Goal: Information Seeking & Learning: Check status

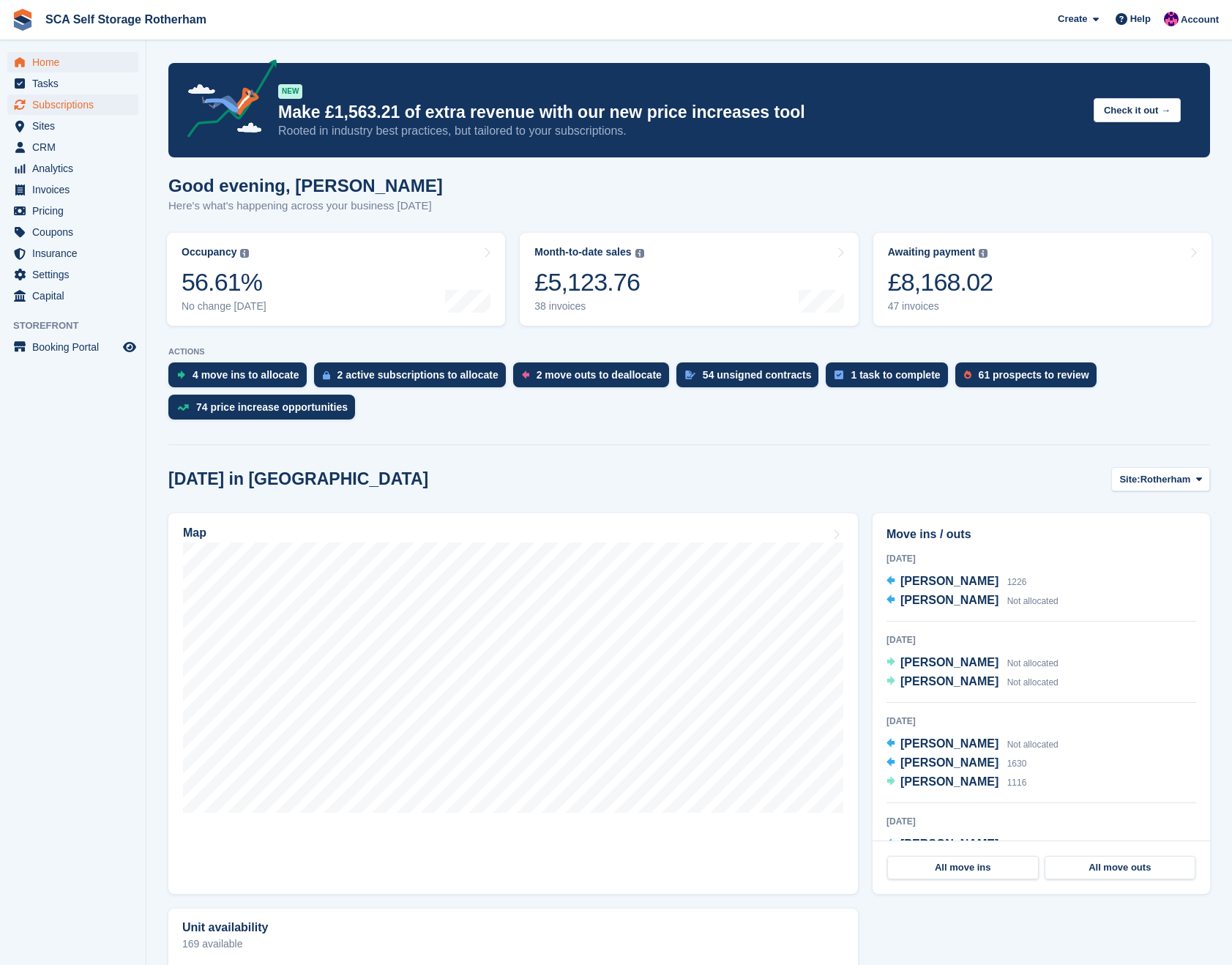
click at [73, 105] on span "Subscriptions" at bounding box center [76, 105] width 88 height 21
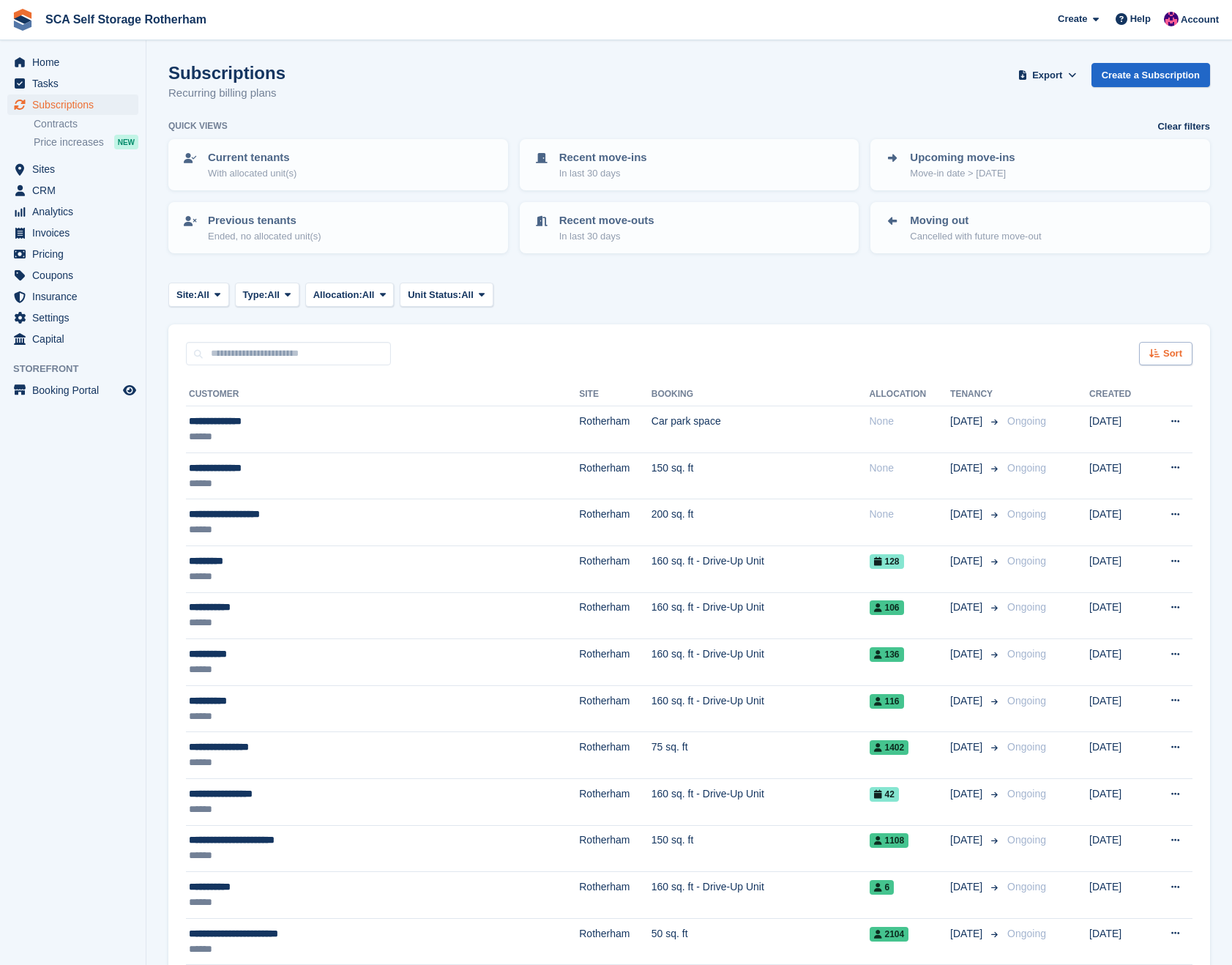
click at [1163, 349] on span "Sort" at bounding box center [1172, 354] width 19 height 14
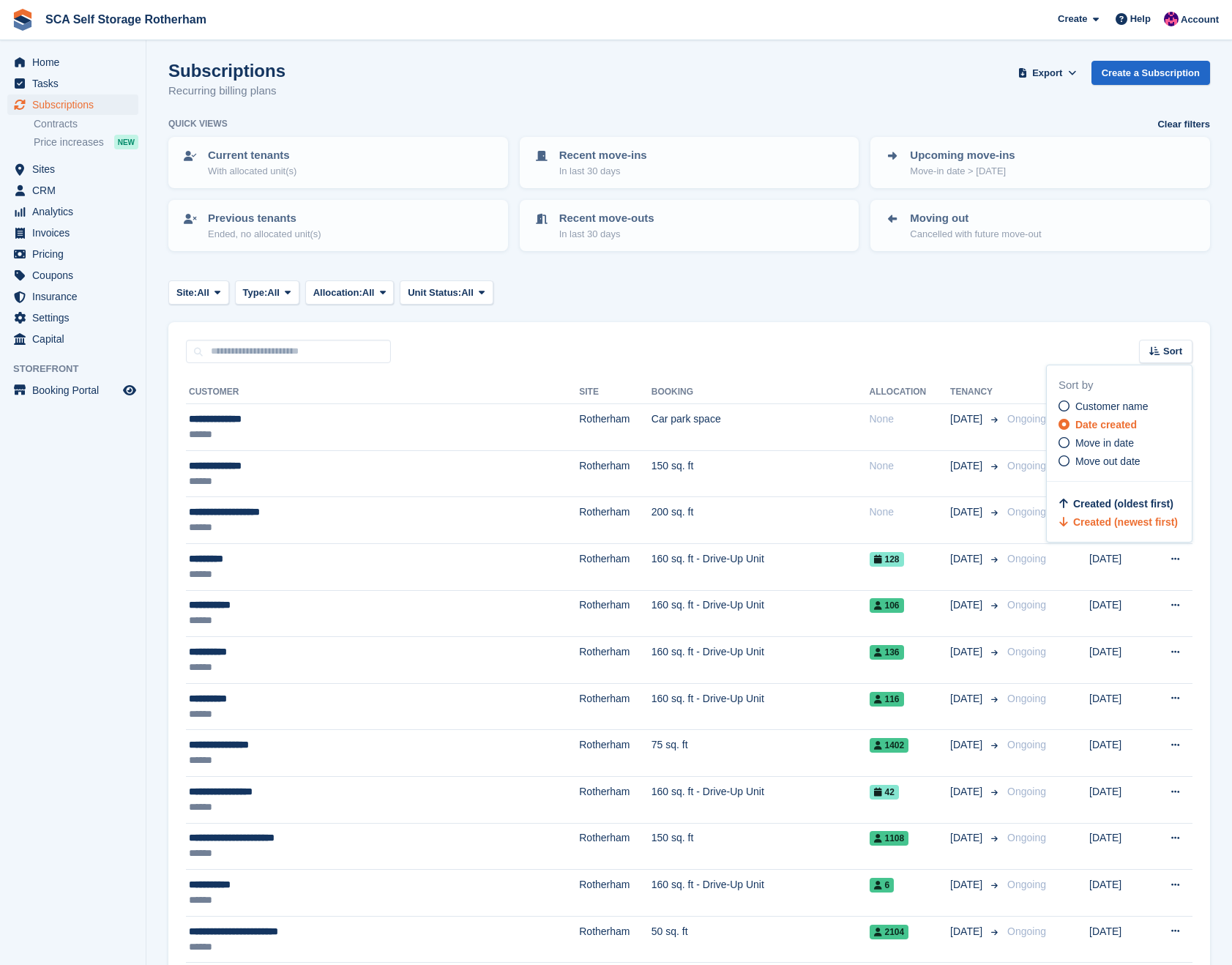
click at [1108, 433] on div "Customer name Date created Move in date Move out date" at bounding box center [1124, 434] width 133 height 70
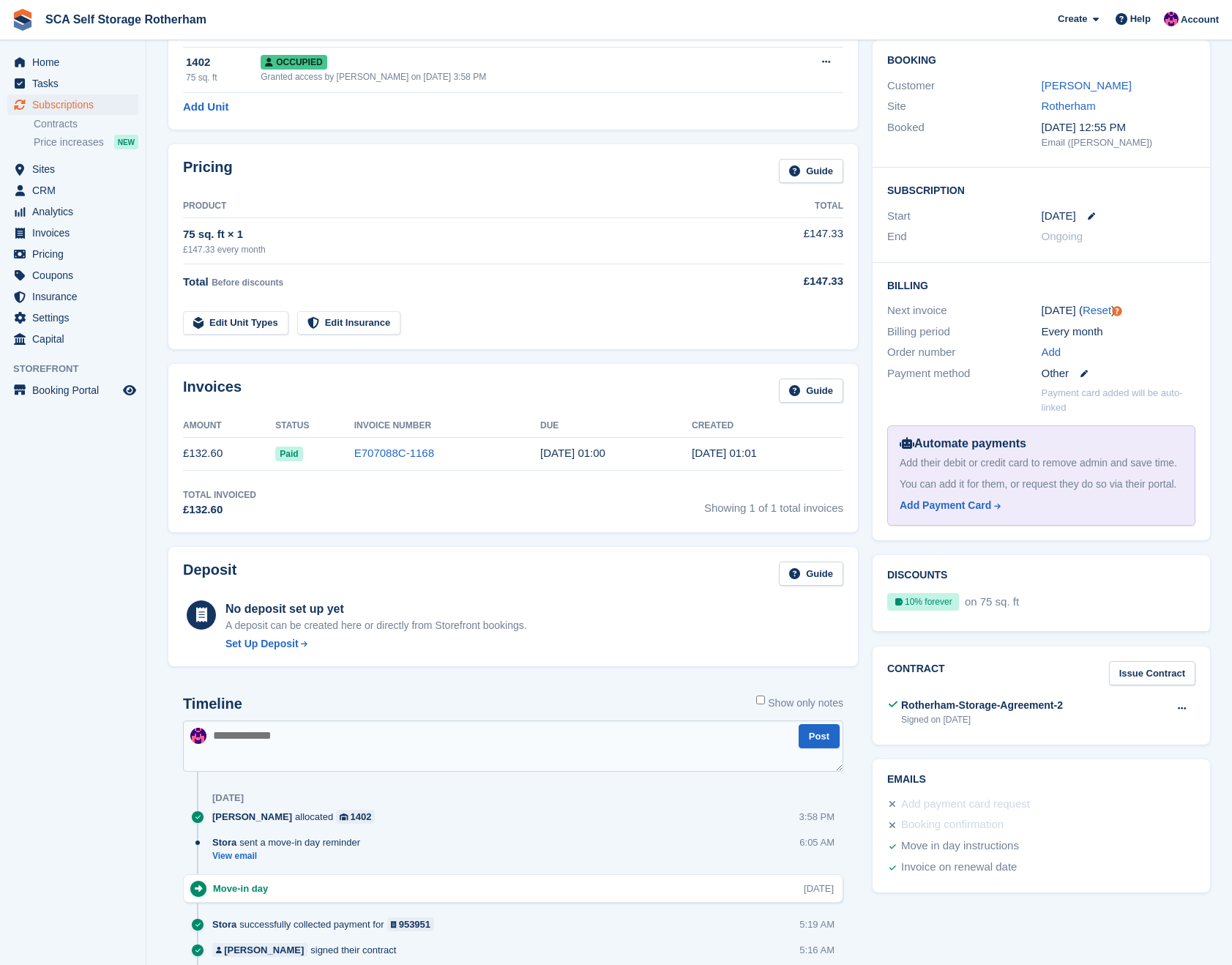
scroll to position [81, 0]
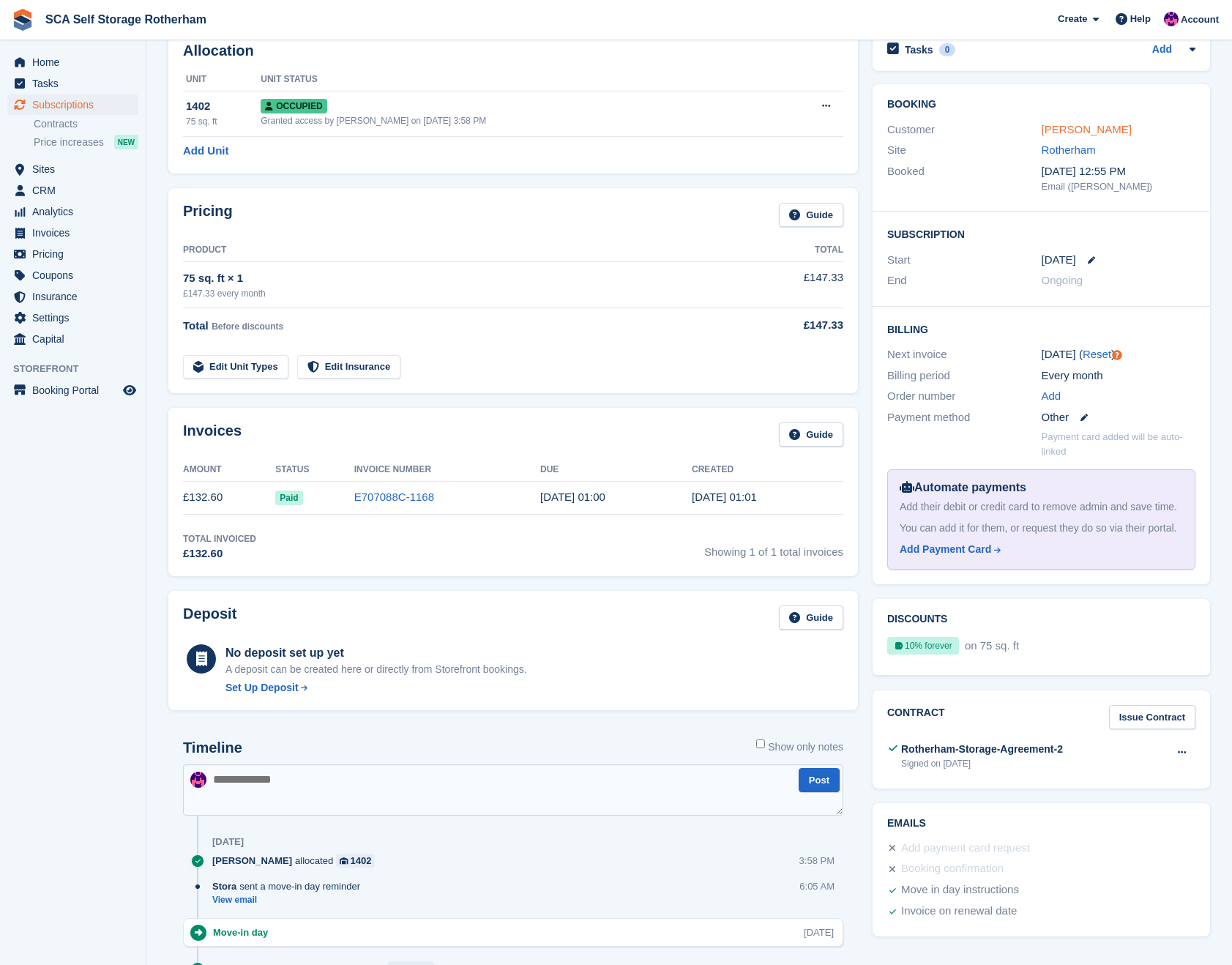
click at [1079, 128] on link "Joseph Carpenter" at bounding box center [1086, 129] width 90 height 13
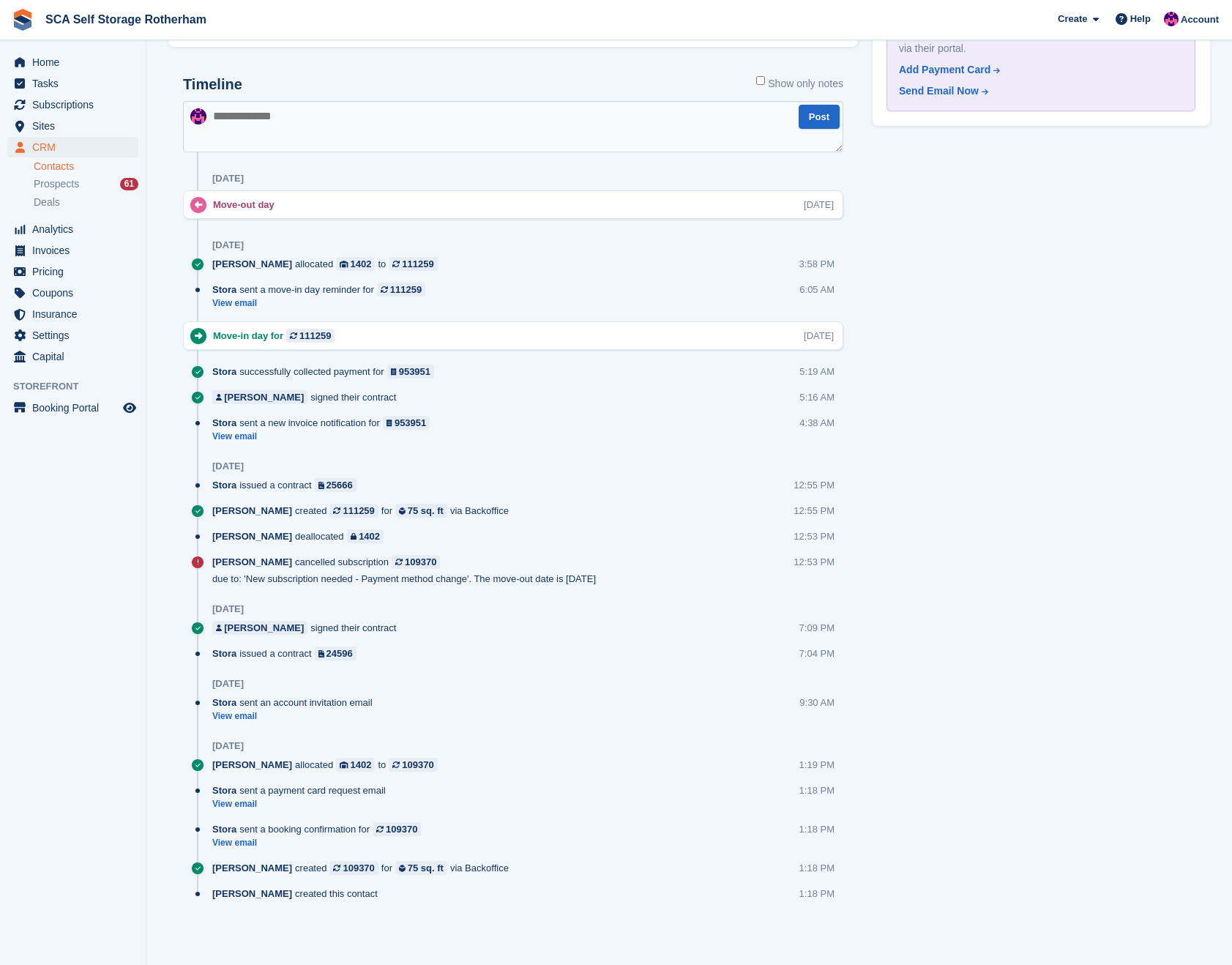
scroll to position [830, 0]
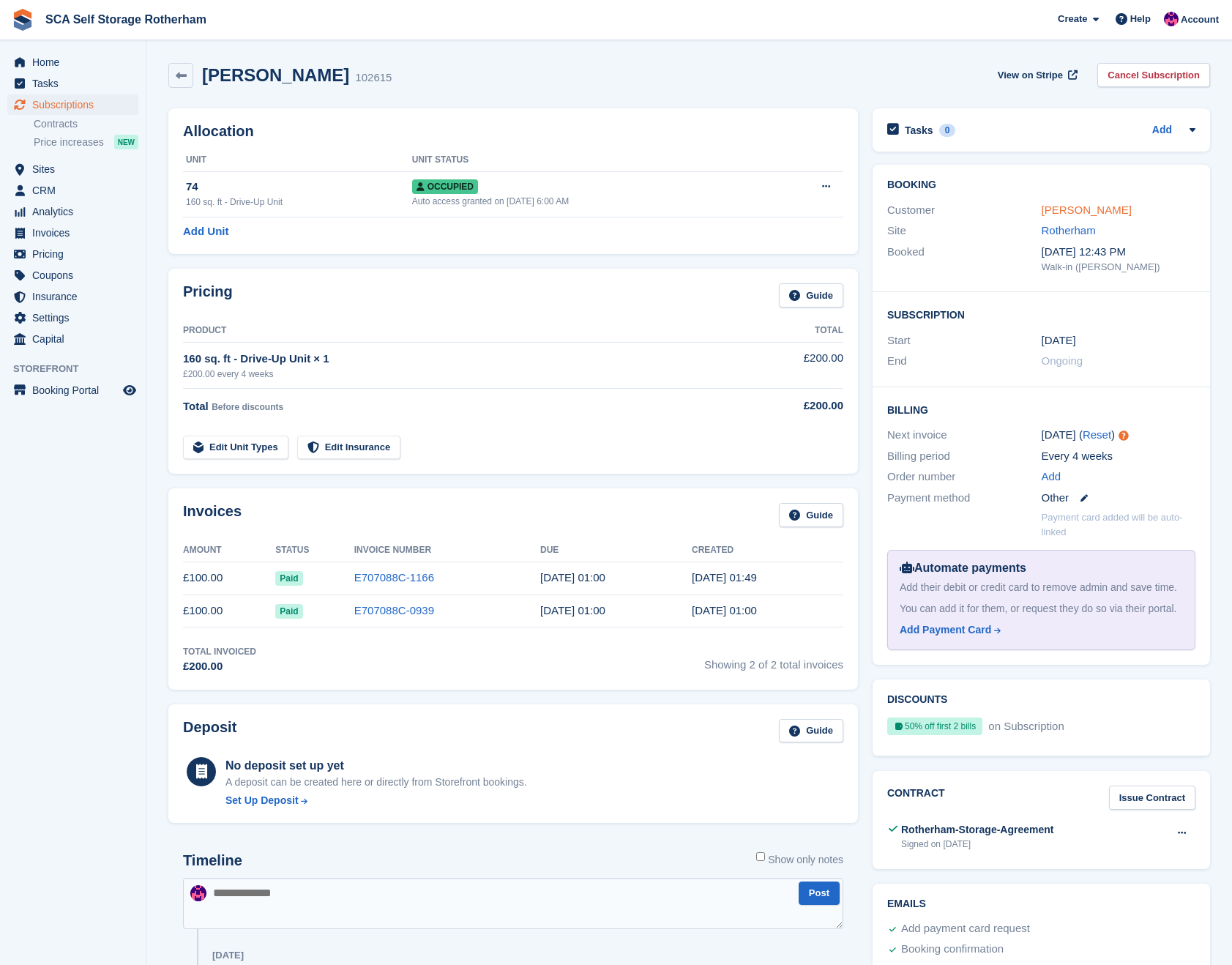
click at [1076, 207] on link "Terry Mills" at bounding box center [1086, 210] width 90 height 13
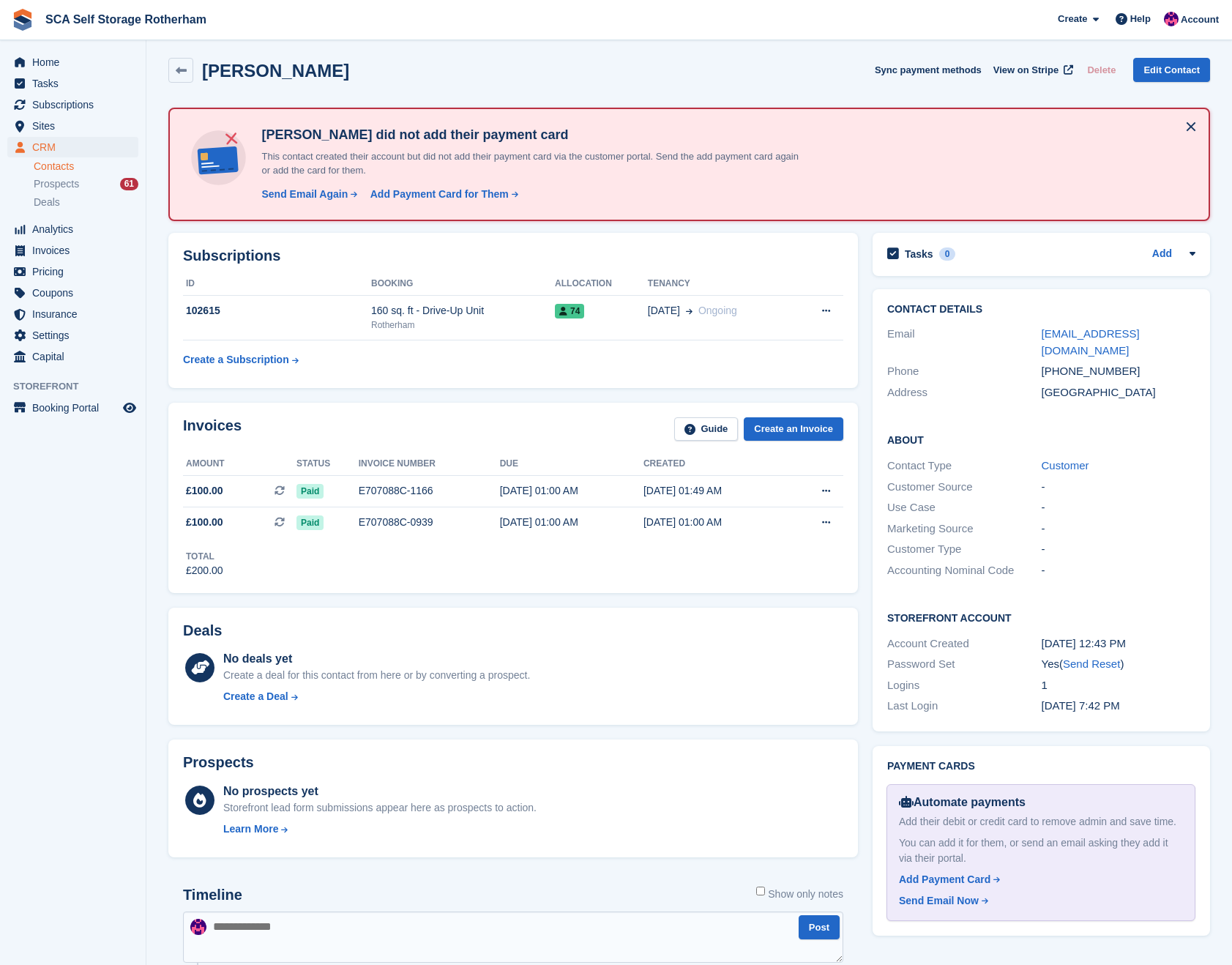
scroll to position [6, 0]
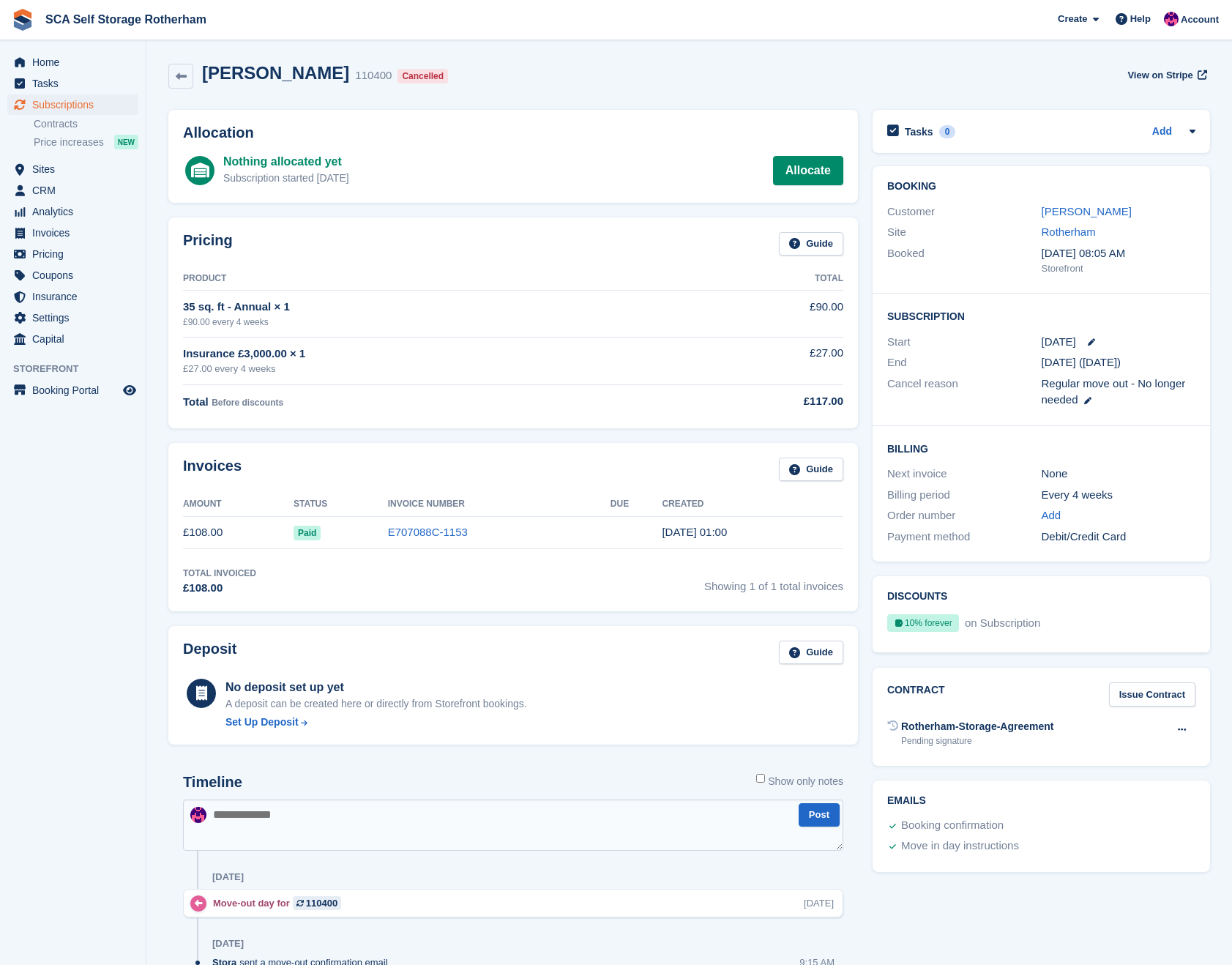
drag, startPoint x: 1093, startPoint y: 210, endPoint x: 949, endPoint y: 172, distance: 148.9
click at [1091, 208] on link "[PERSON_NAME]" at bounding box center [1086, 212] width 90 height 13
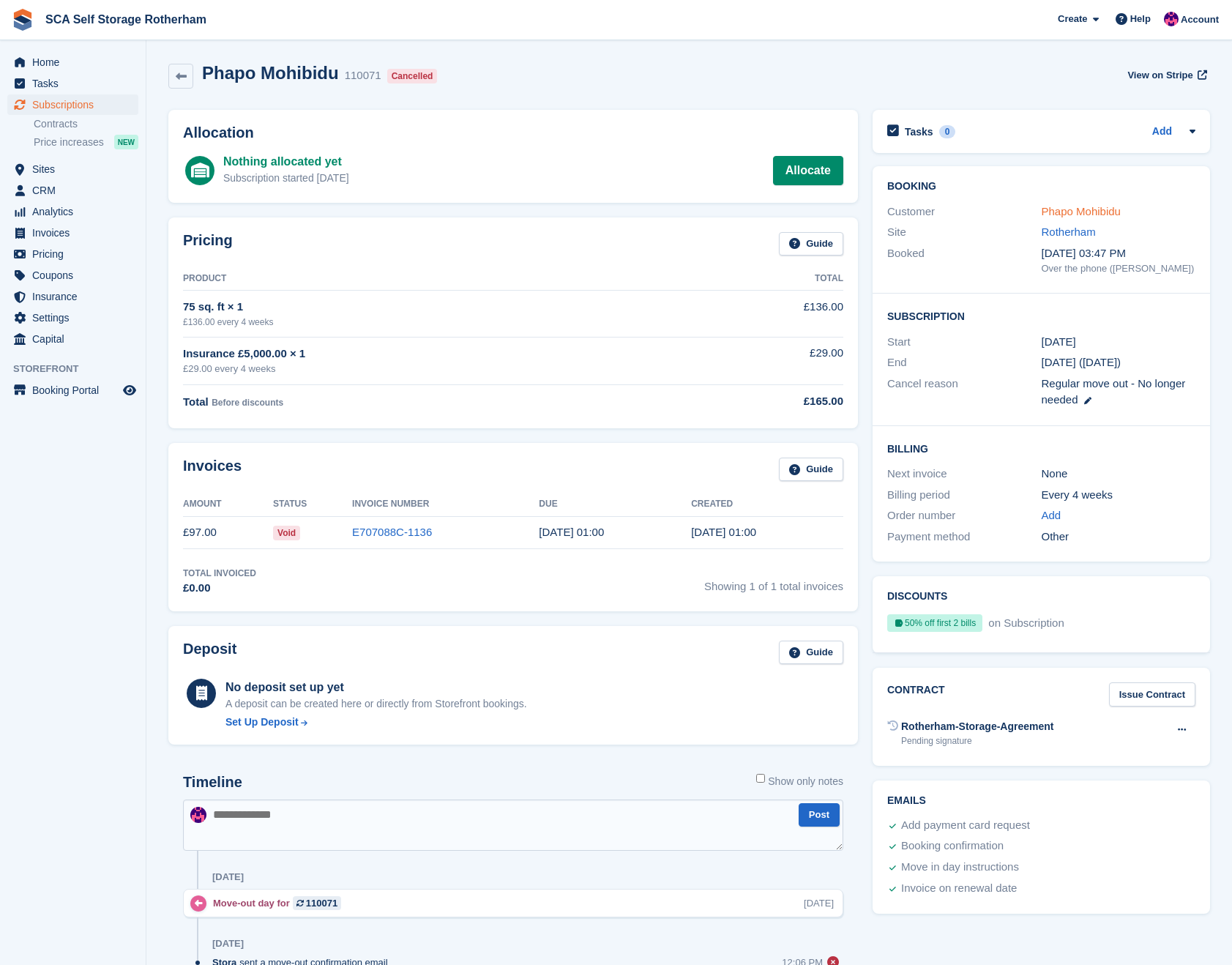
click at [1100, 209] on link "Phapo Mohibidu" at bounding box center [1080, 212] width 79 height 13
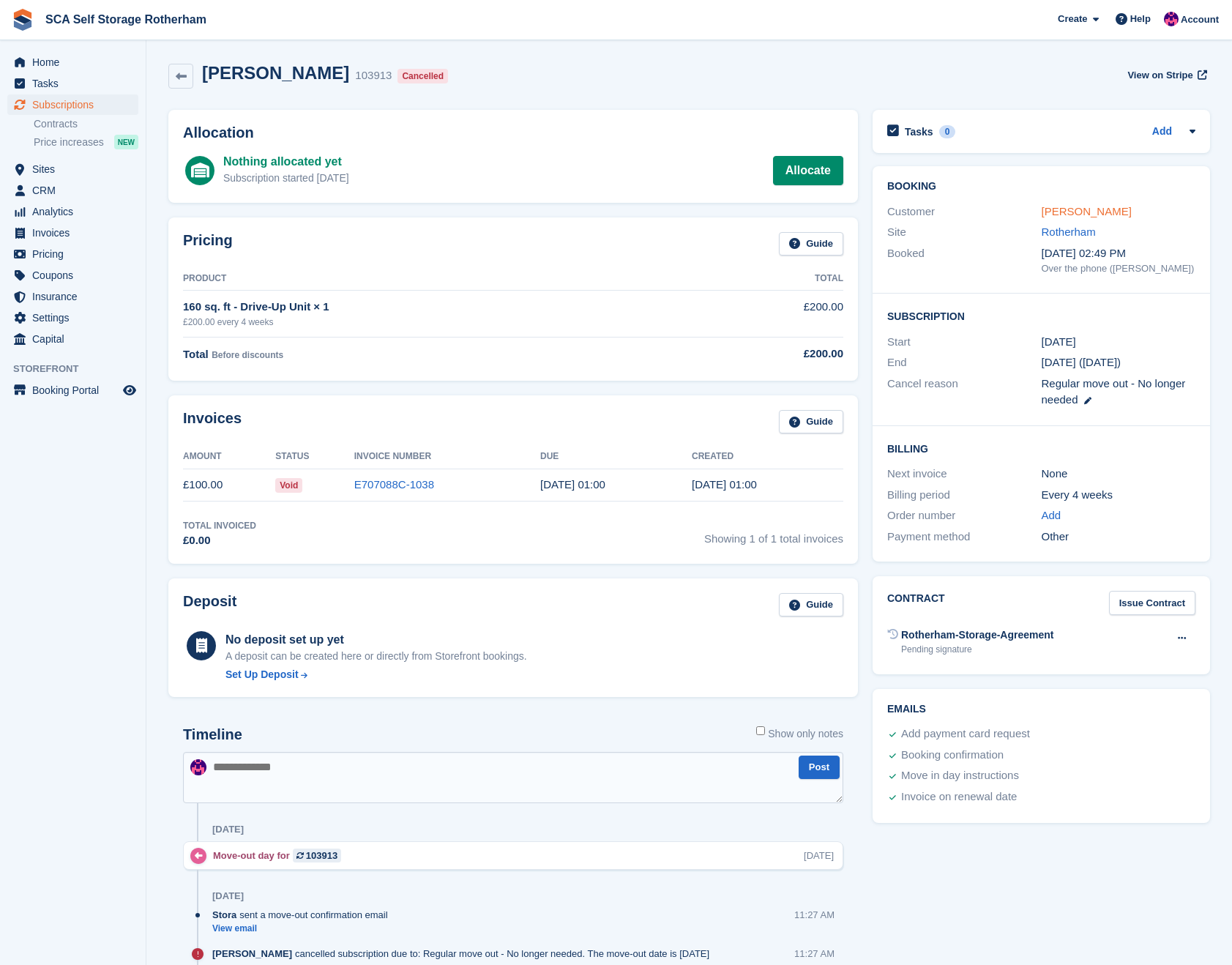
click at [1079, 207] on link "Murat Yatar" at bounding box center [1086, 212] width 90 height 13
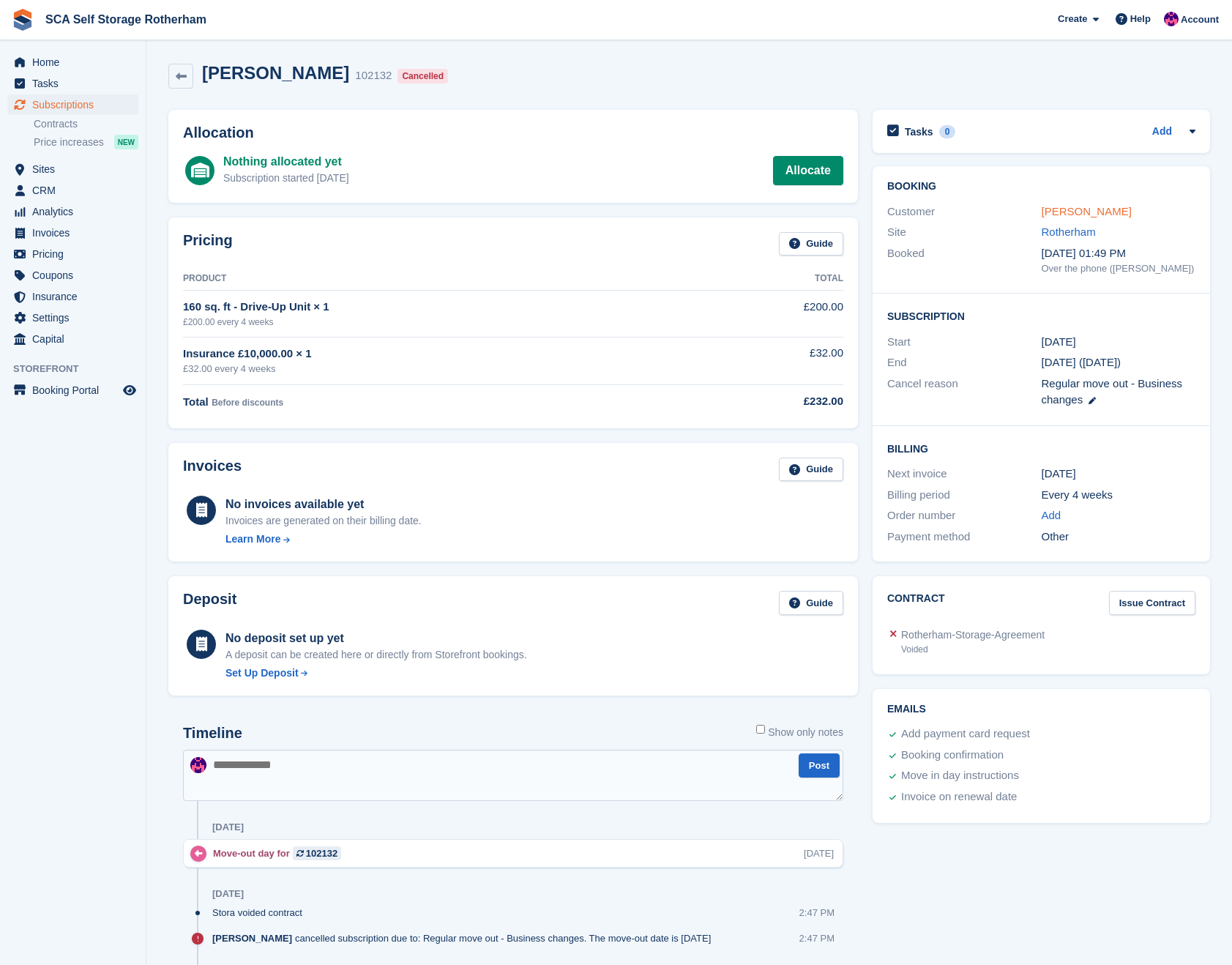
click at [1100, 213] on link "Walton Fernando" at bounding box center [1086, 212] width 90 height 13
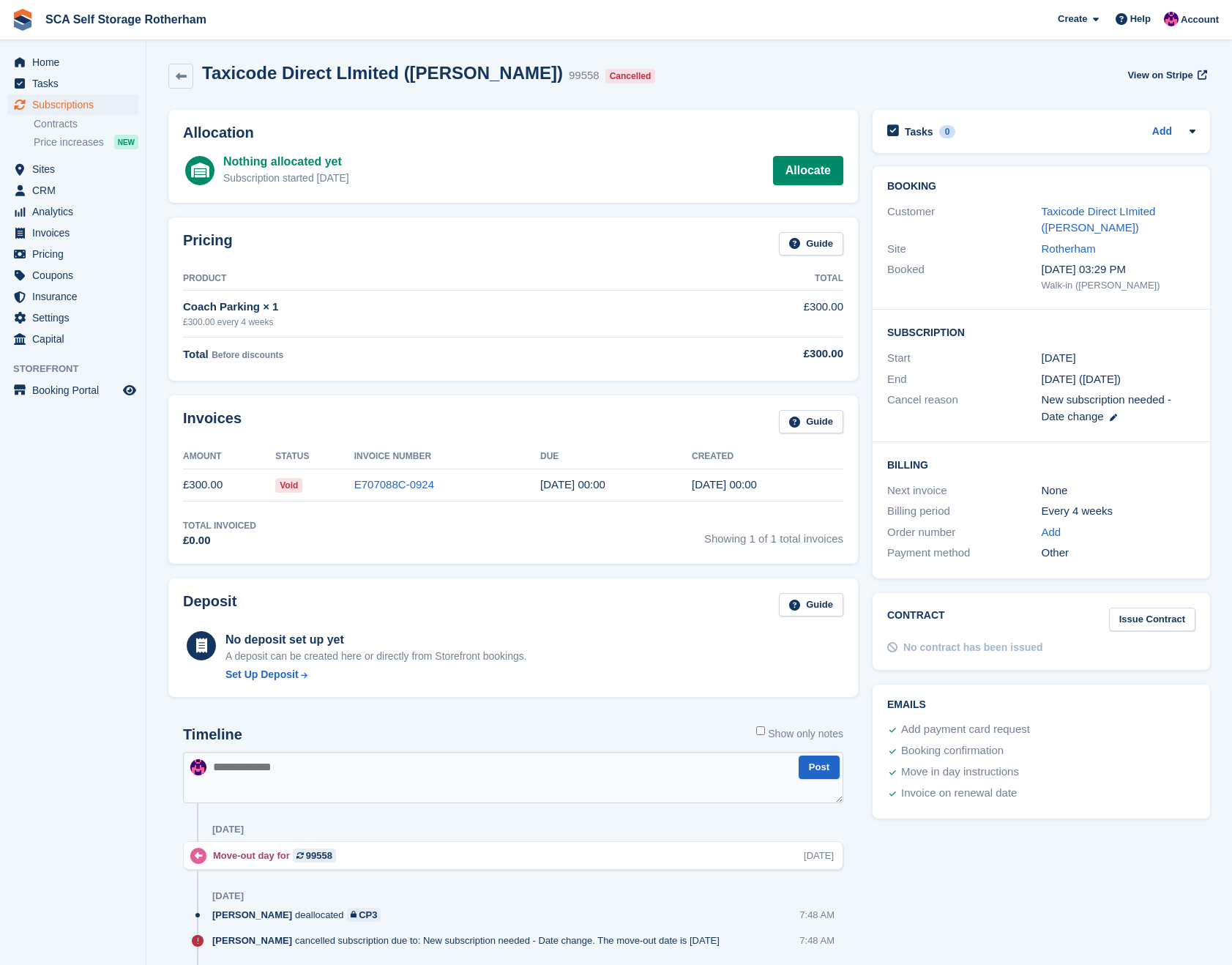
drag, startPoint x: 1084, startPoint y: 207, endPoint x: 996, endPoint y: 164, distance: 97.9
click at [1077, 204] on div "Taxicode Direct LImited (Ishtiaq Ahmad)" at bounding box center [1119, 219] width 155 height 33
click at [1066, 209] on link "Taxicode Direct LImited (Ishtiaq Ahmad)" at bounding box center [1098, 219] width 114 height 30
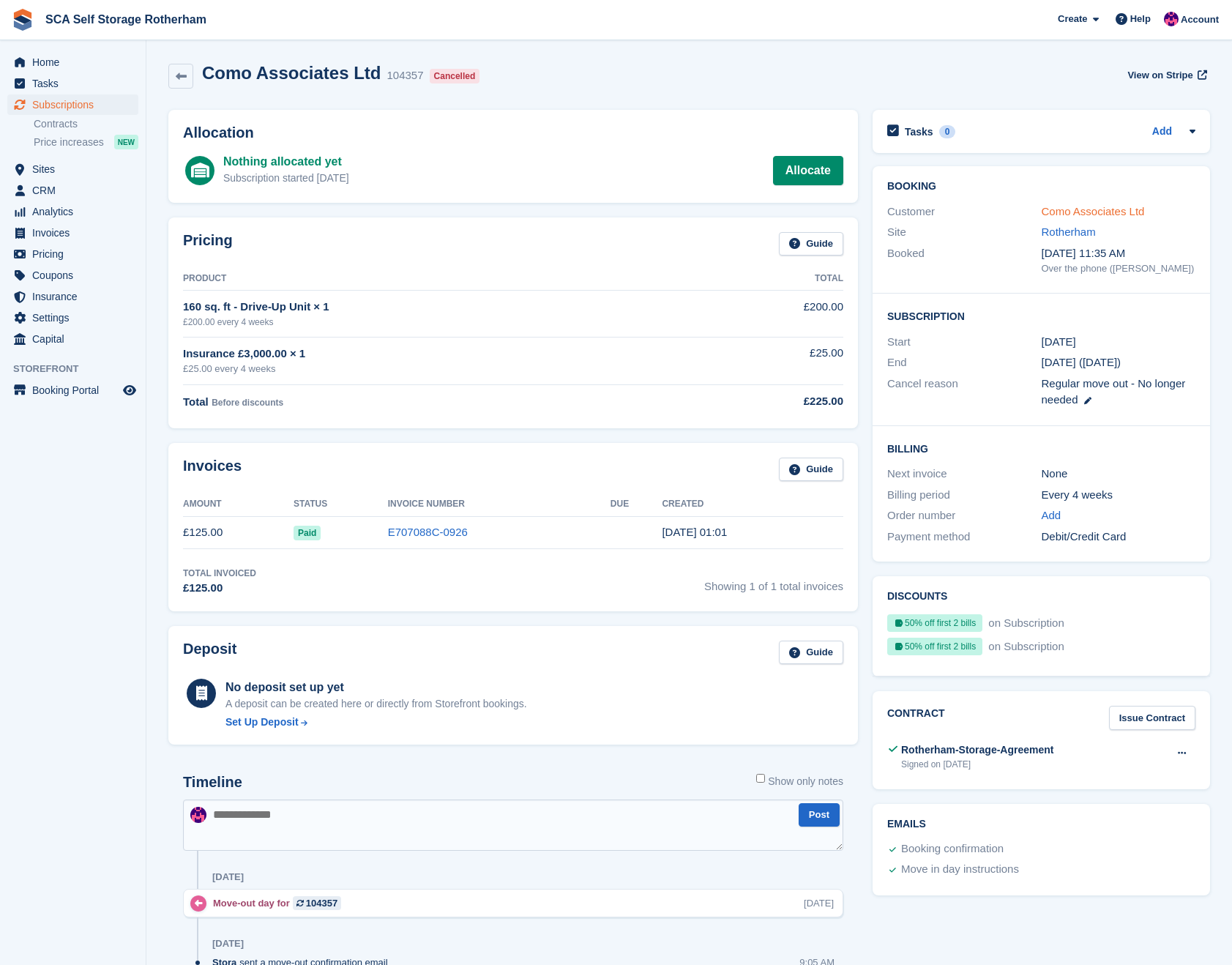
click at [1088, 208] on link "Como Associates Ltd" at bounding box center [1092, 212] width 103 height 13
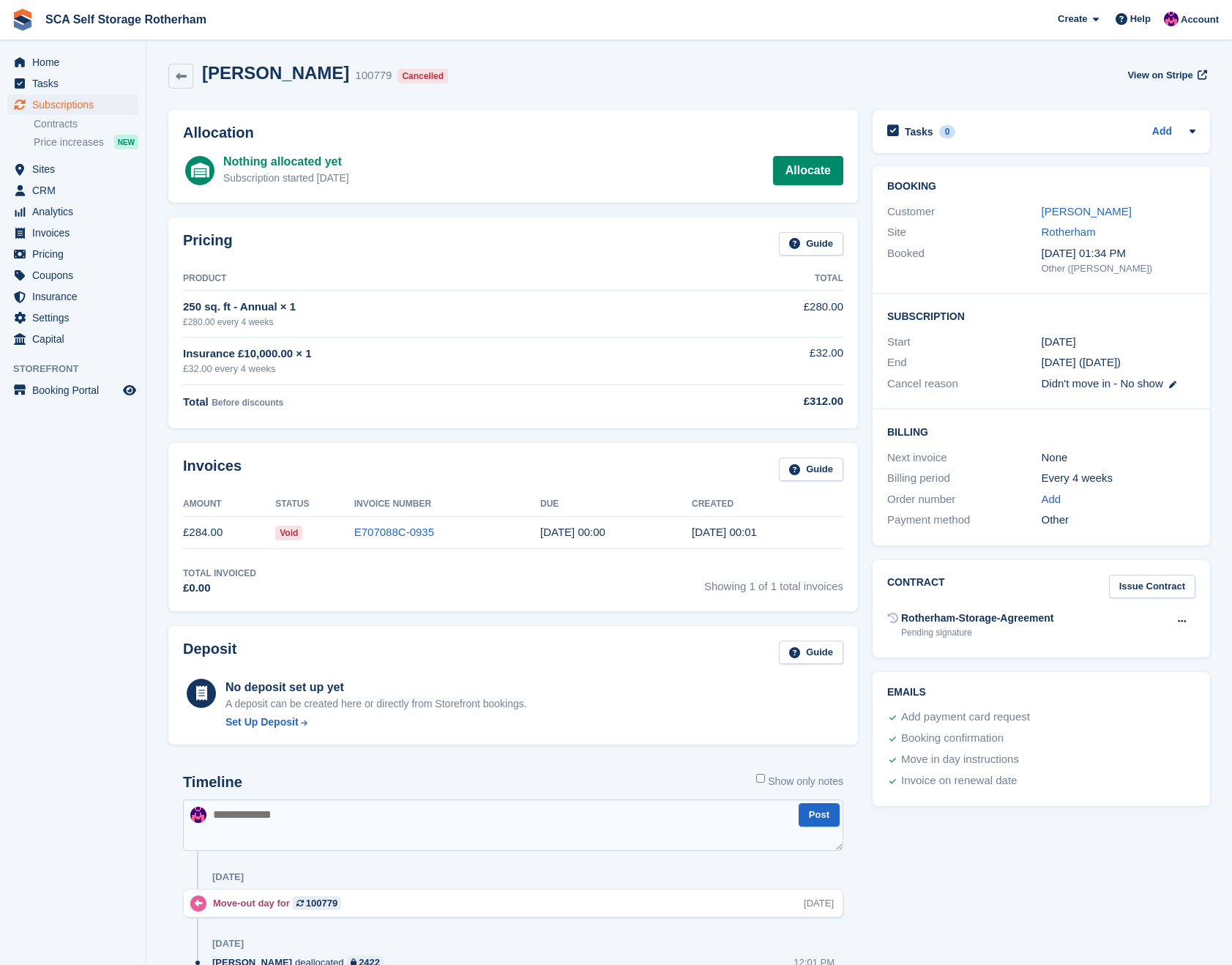
click at [1072, 217] on div "[PERSON_NAME]" at bounding box center [1119, 212] width 155 height 17
click at [1072, 214] on link "[PERSON_NAME]" at bounding box center [1086, 212] width 90 height 13
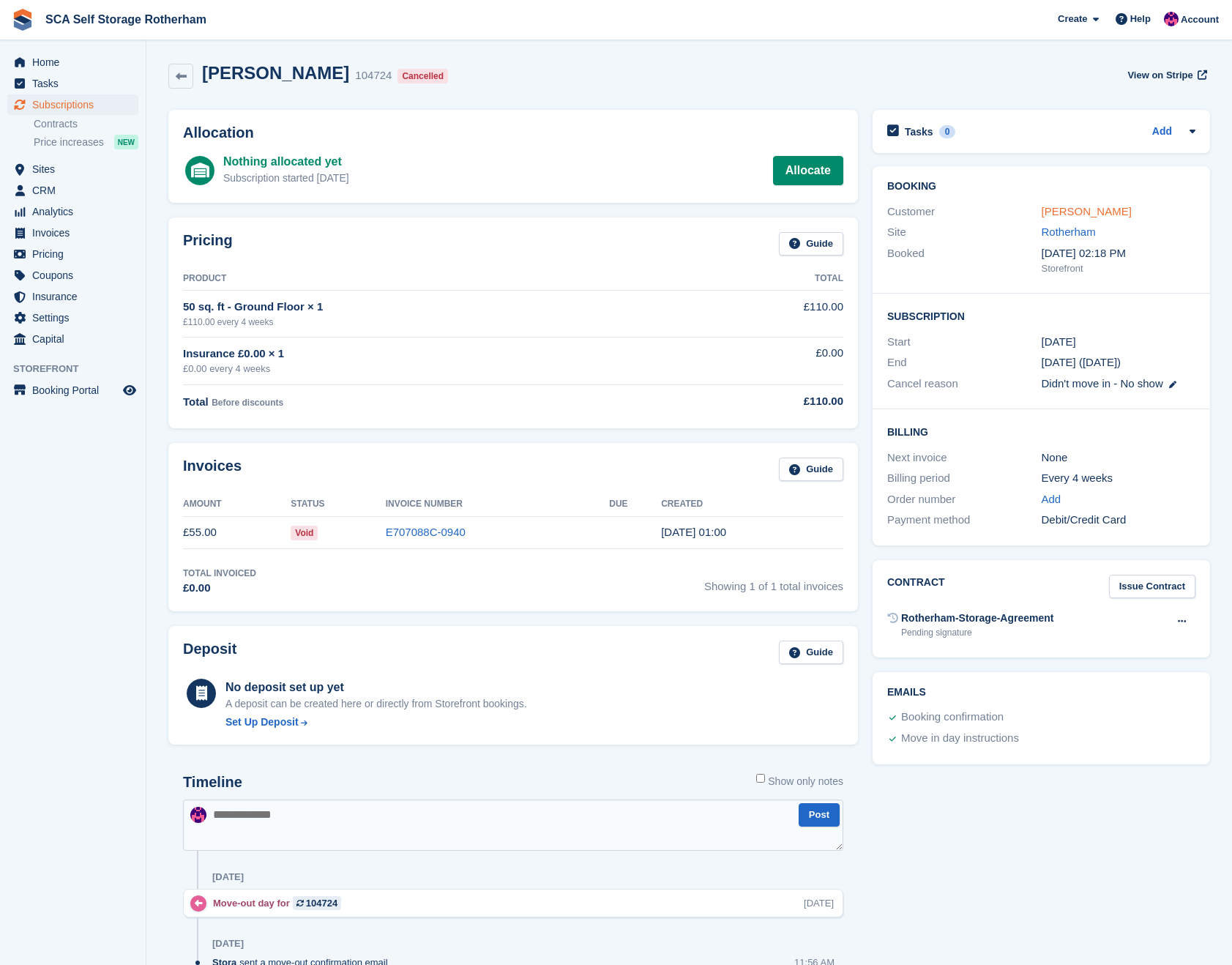
click at [1088, 210] on link "John Horvath" at bounding box center [1086, 212] width 90 height 13
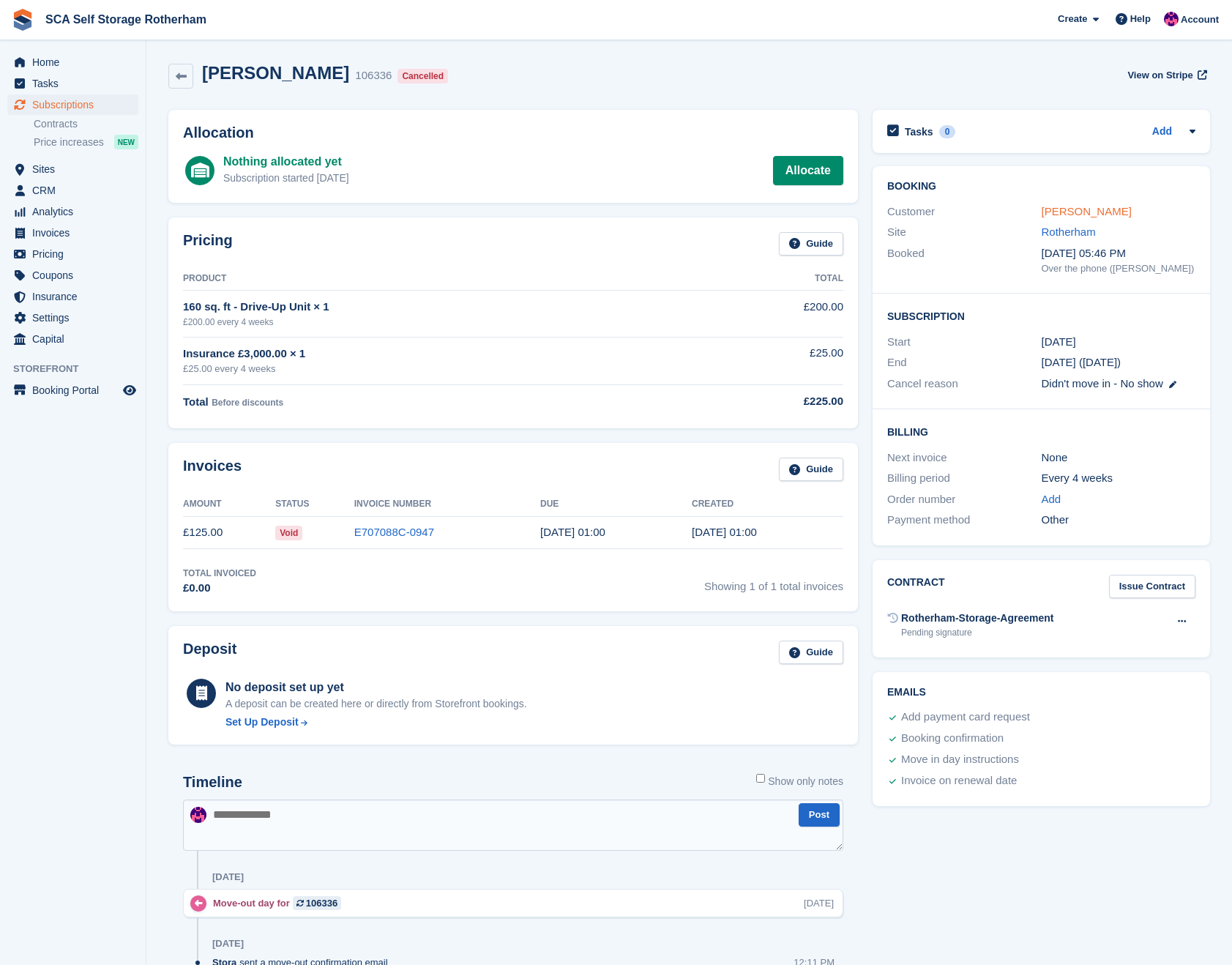
click at [1088, 212] on link "[PERSON_NAME]" at bounding box center [1086, 212] width 90 height 13
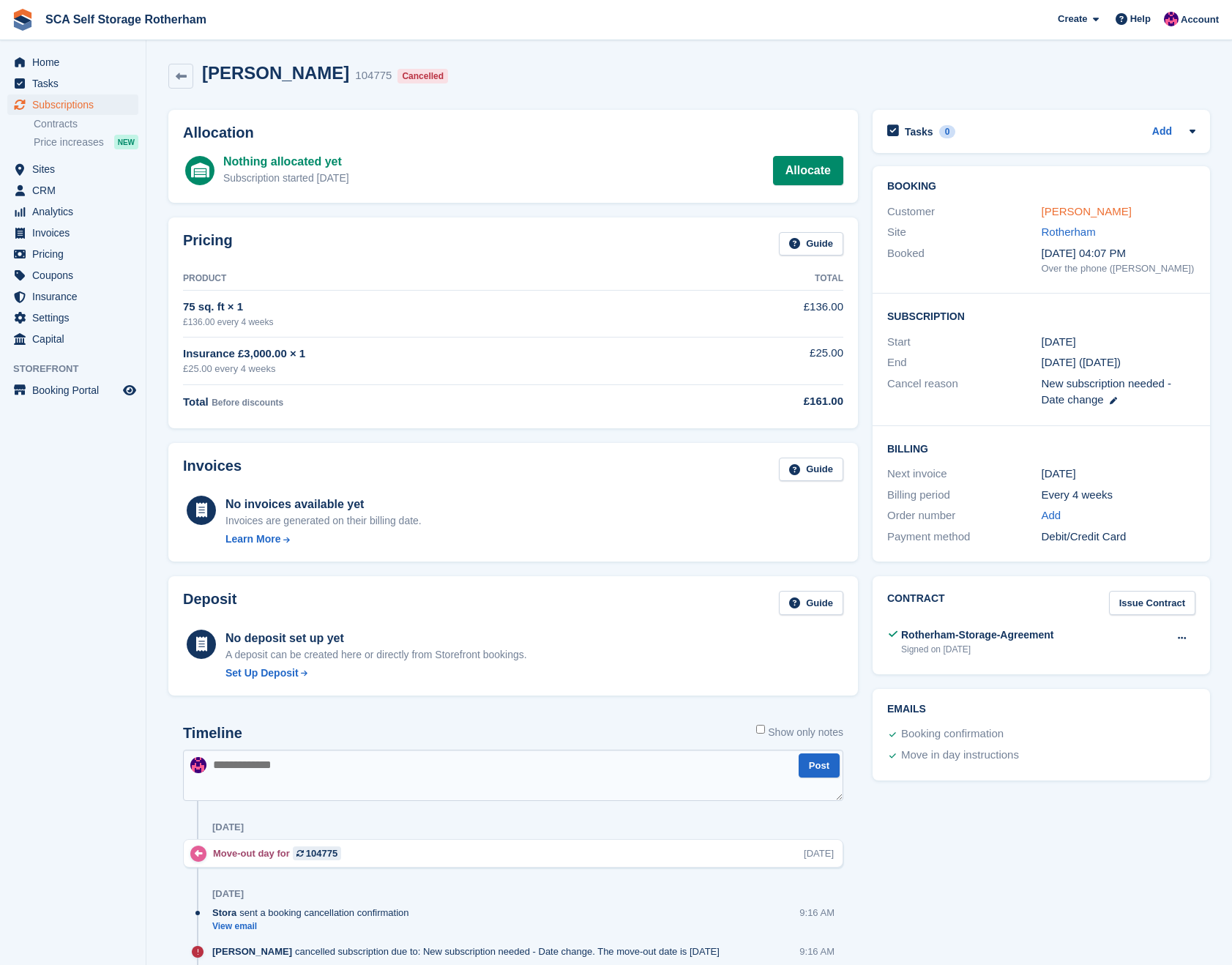
click at [1095, 212] on link "Dianne Swiers" at bounding box center [1086, 212] width 90 height 13
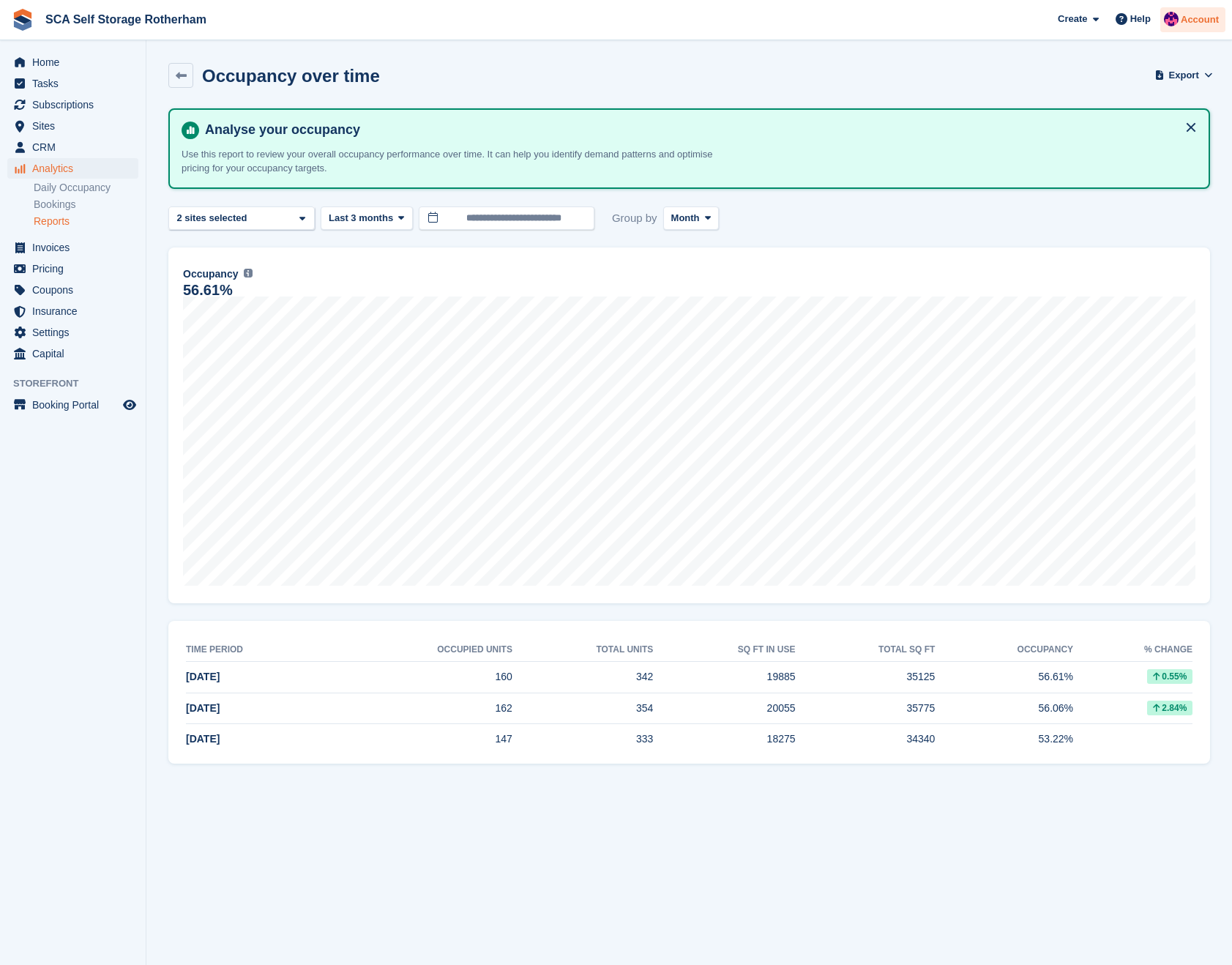
click at [1202, 15] on span "Account" at bounding box center [1199, 20] width 38 height 14
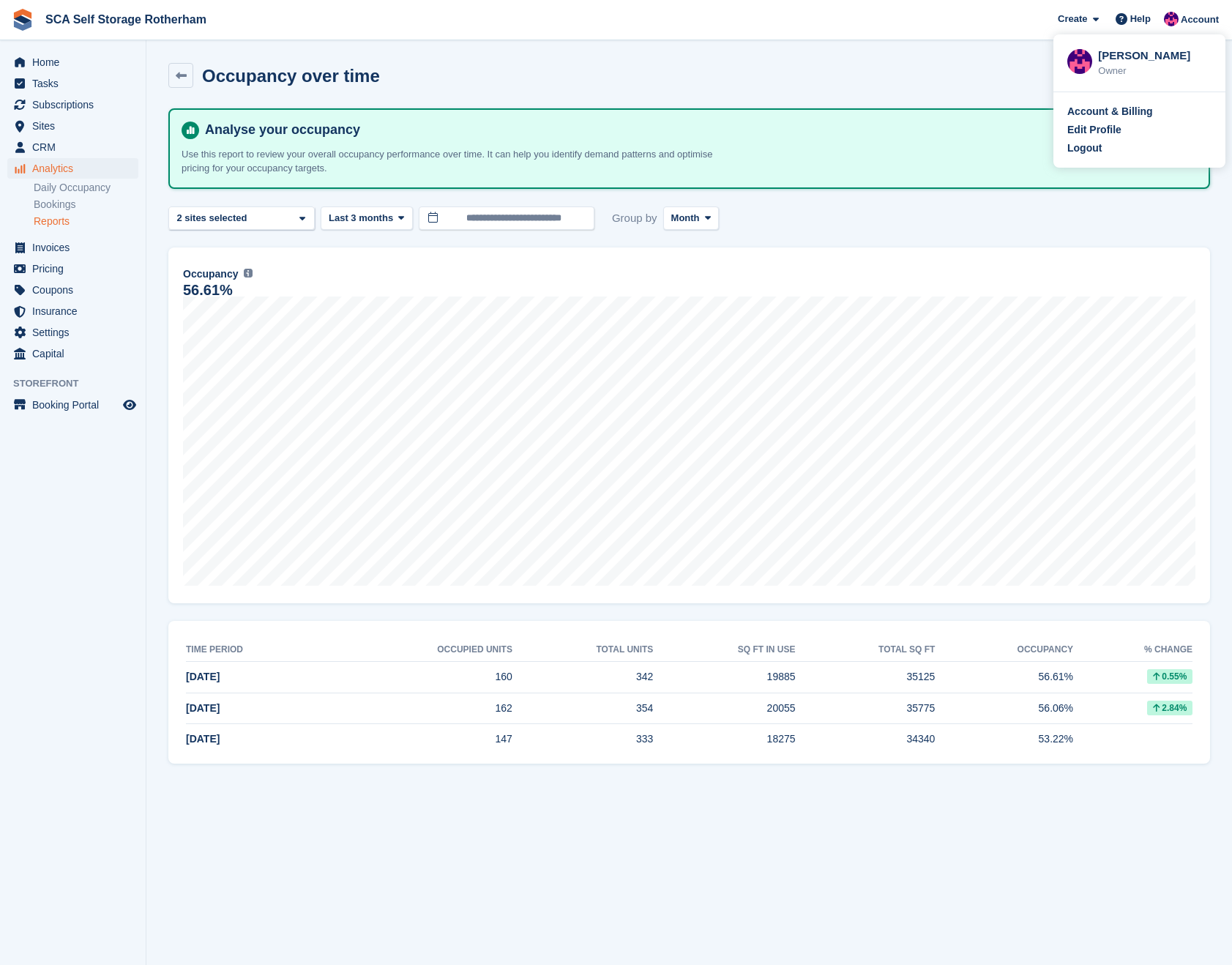
click at [905, 75] on div "Occupancy over time Export Export occupancy over time metrics Export a CSV of a…" at bounding box center [689, 84] width 1041 height 42
